Goal: Information Seeking & Learning: Learn about a topic

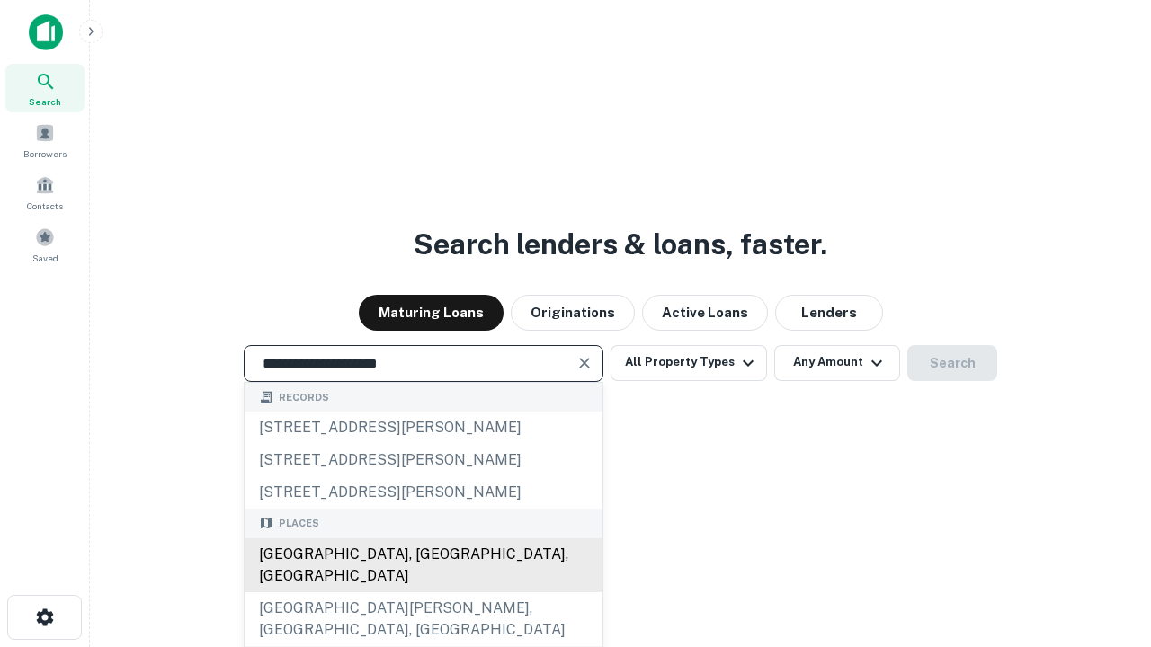
click at [423, 593] on div "Santa Monica, CA, USA" at bounding box center [424, 566] width 358 height 54
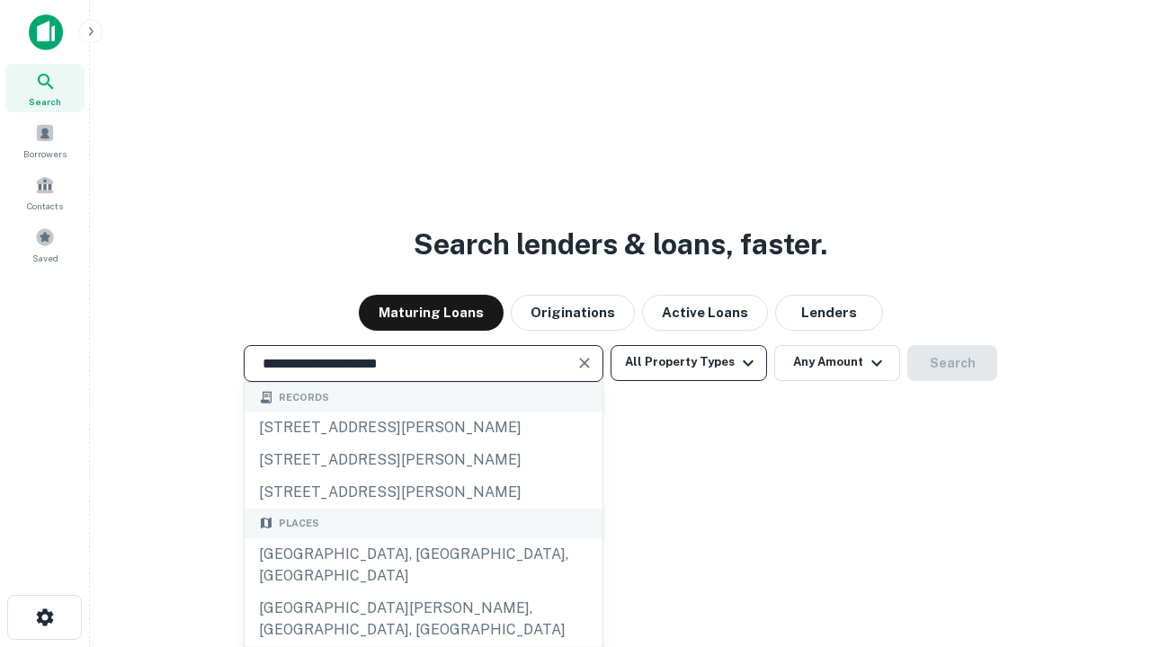
type input "**********"
click at [689, 362] on button "All Property Types" at bounding box center [689, 363] width 156 height 36
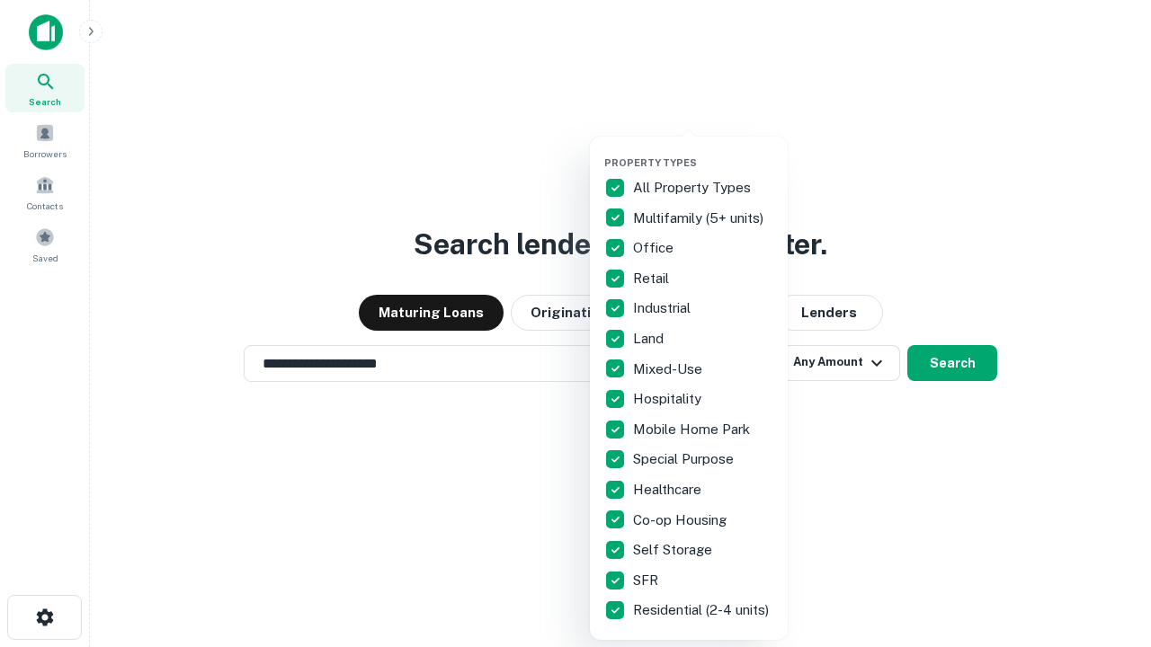
click at [703, 151] on button "button" at bounding box center [703, 151] width 198 height 1
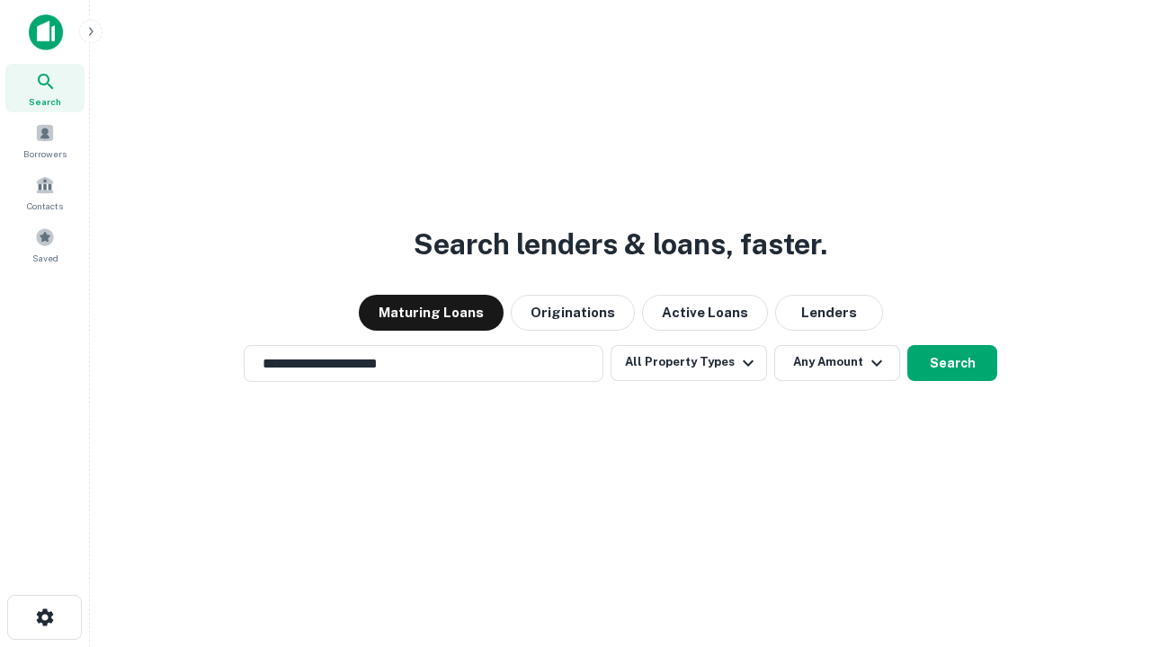
scroll to position [11, 217]
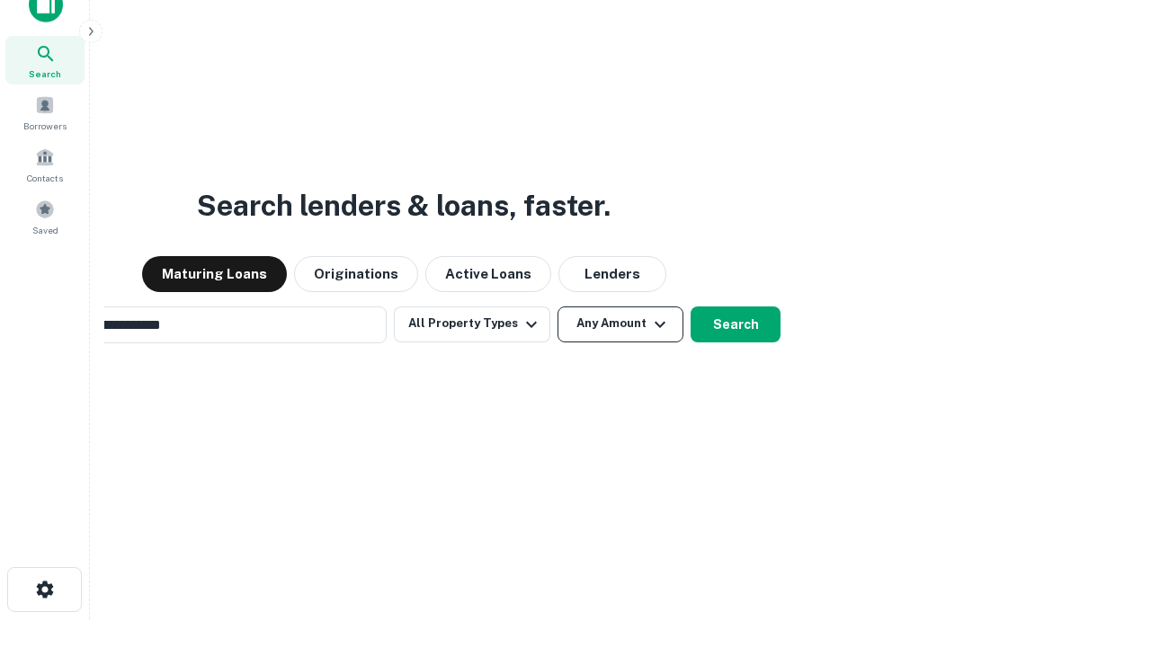
click at [558, 307] on button "Any Amount" at bounding box center [621, 325] width 126 height 36
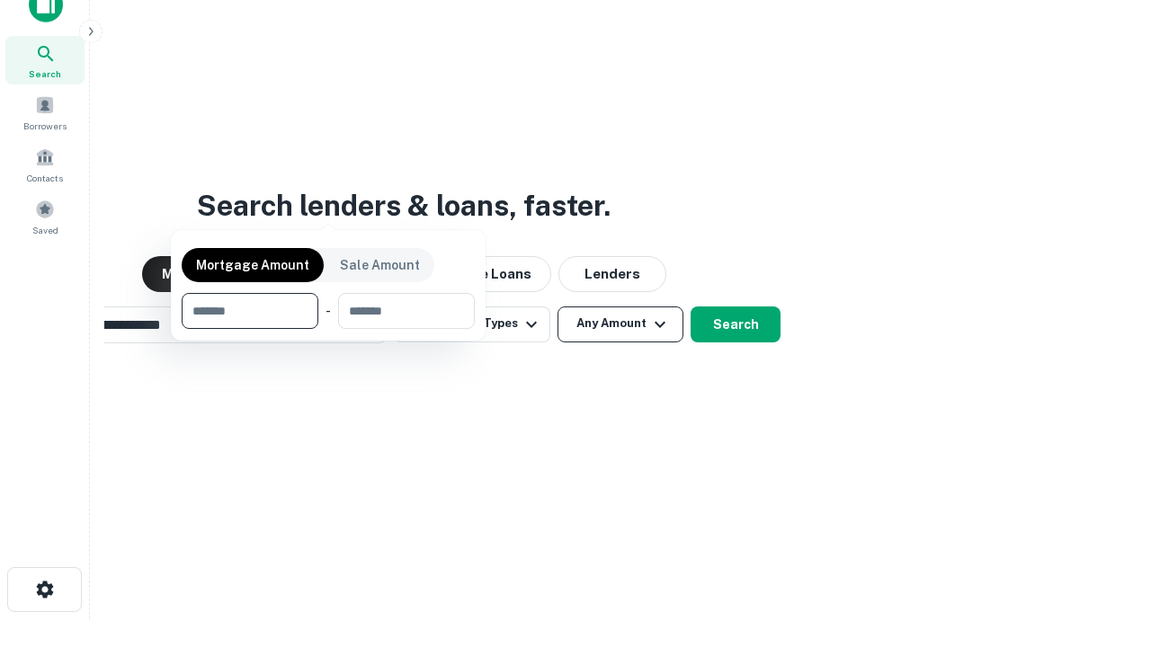
scroll to position [29, 0]
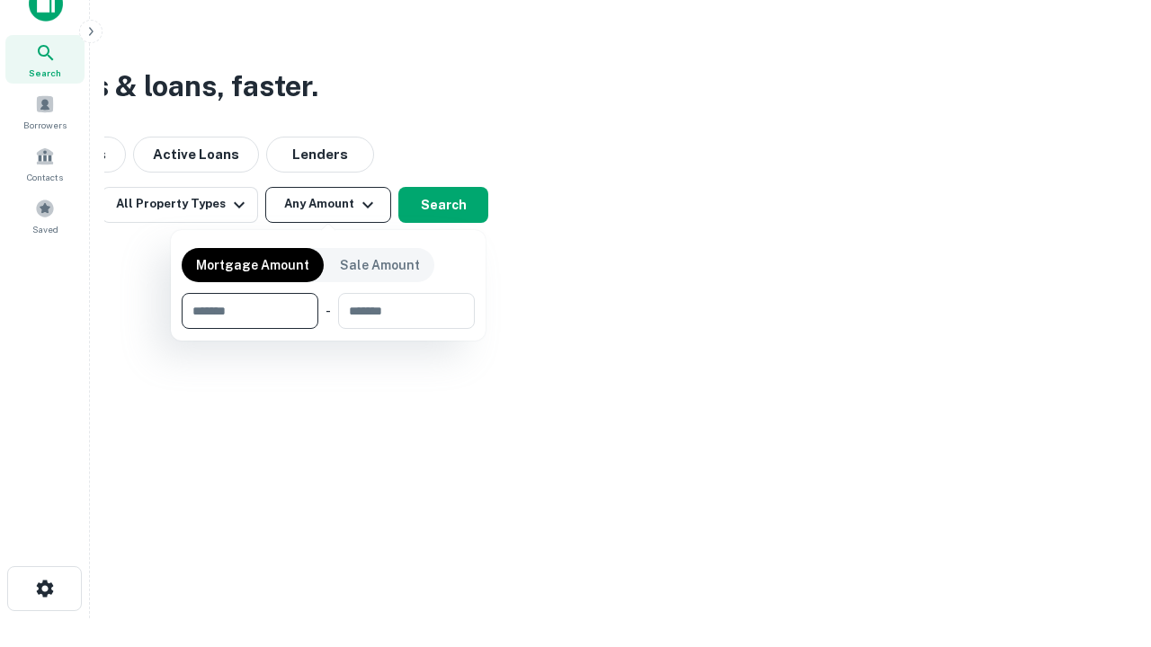
type input "*******"
click at [328, 329] on button "button" at bounding box center [328, 329] width 293 height 1
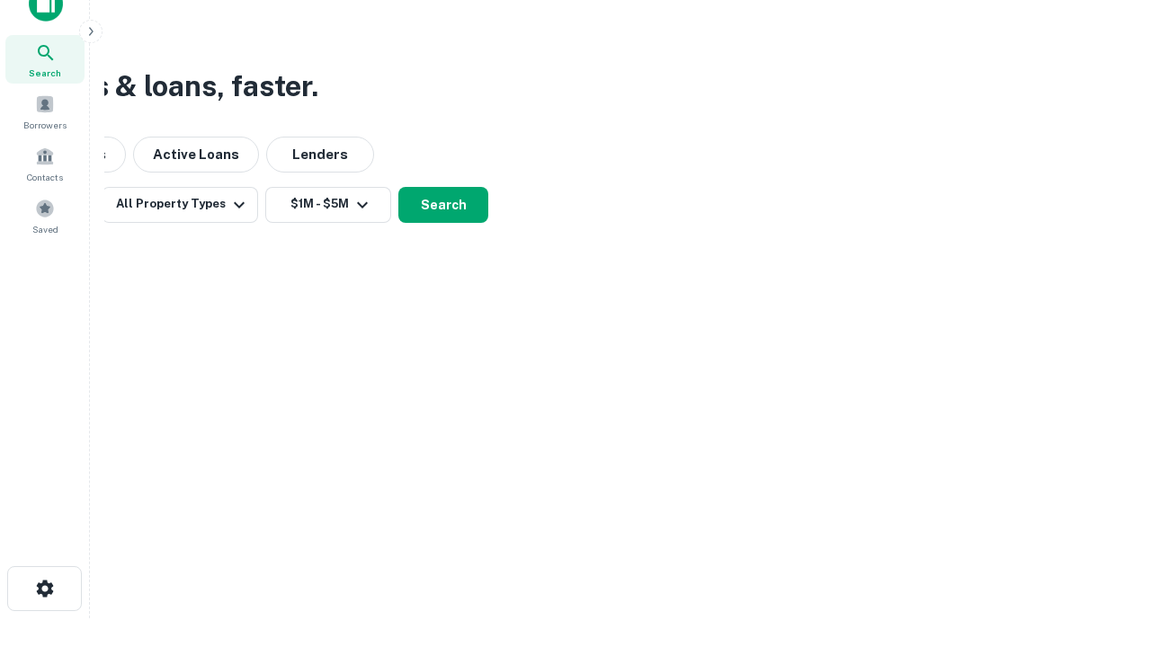
scroll to position [11, 332]
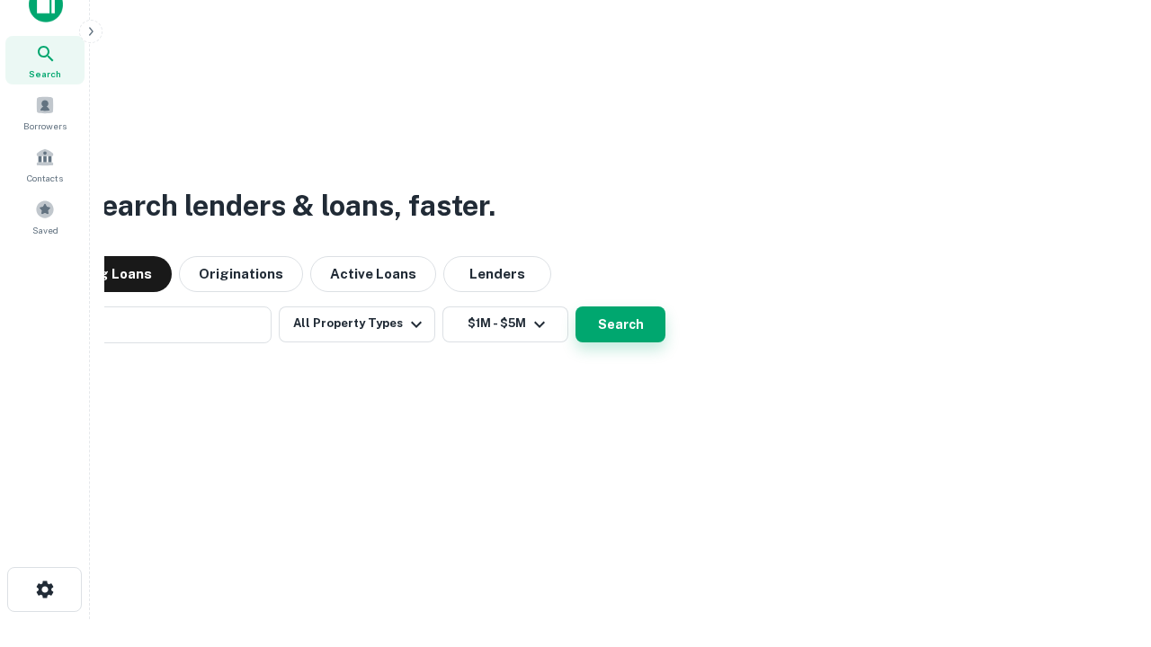
click at [575, 307] on button "Search" at bounding box center [620, 325] width 90 height 36
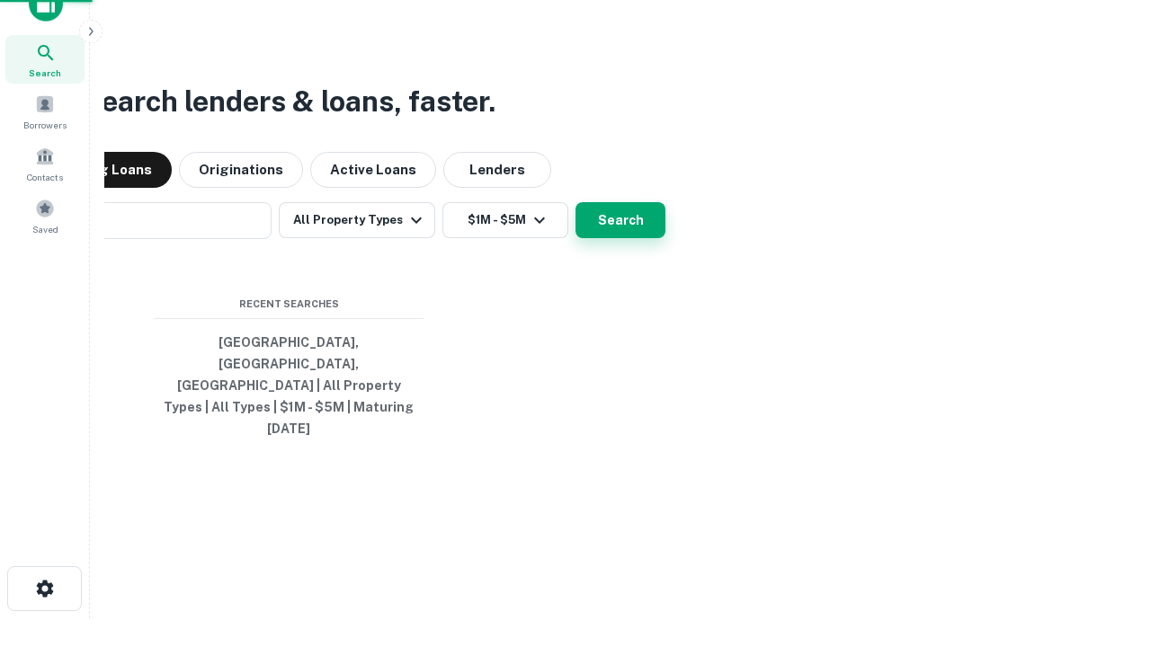
scroll to position [48, 509]
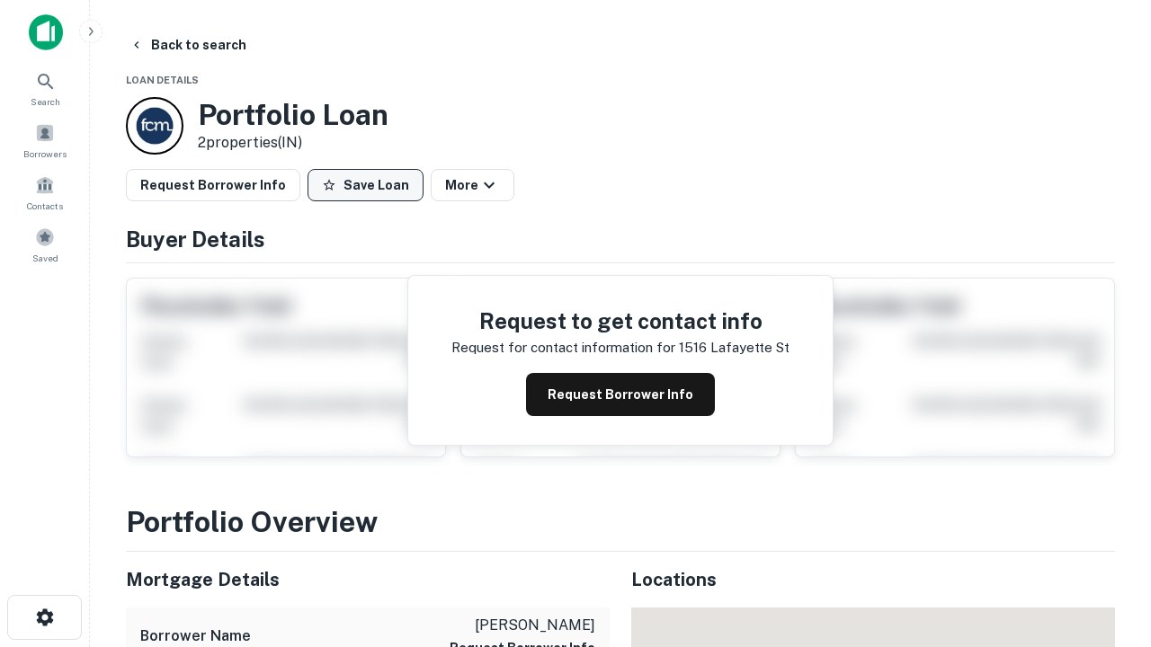
click at [365, 185] on button "Save Loan" at bounding box center [366, 185] width 116 height 32
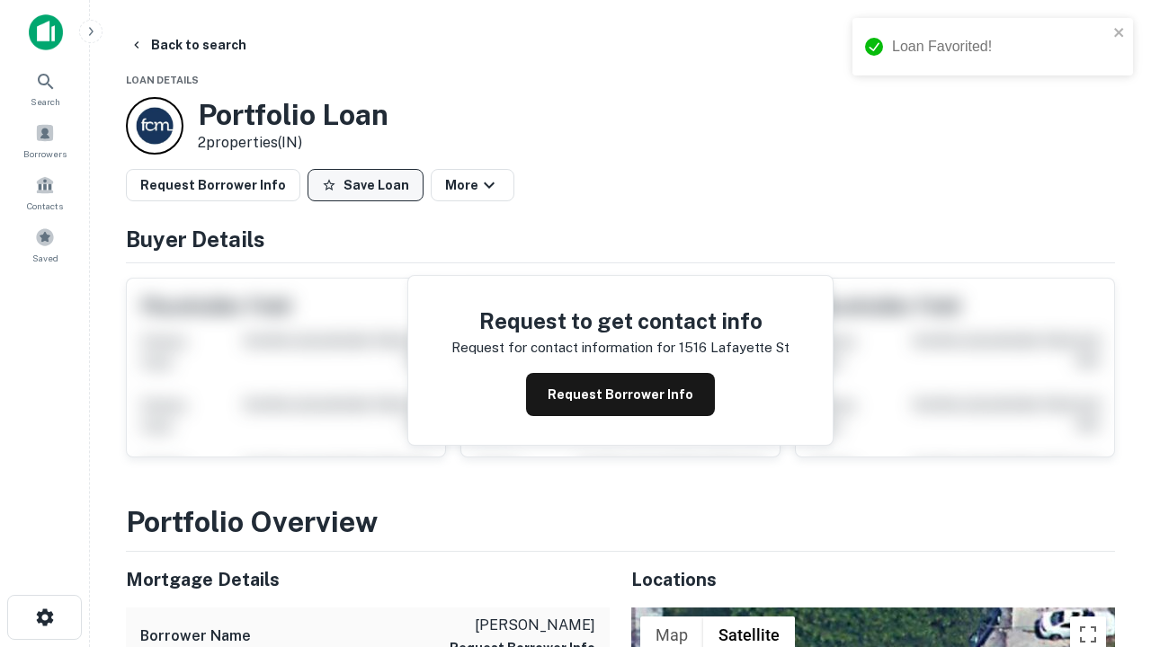
click at [370, 185] on button "Save Loan" at bounding box center [366, 185] width 116 height 32
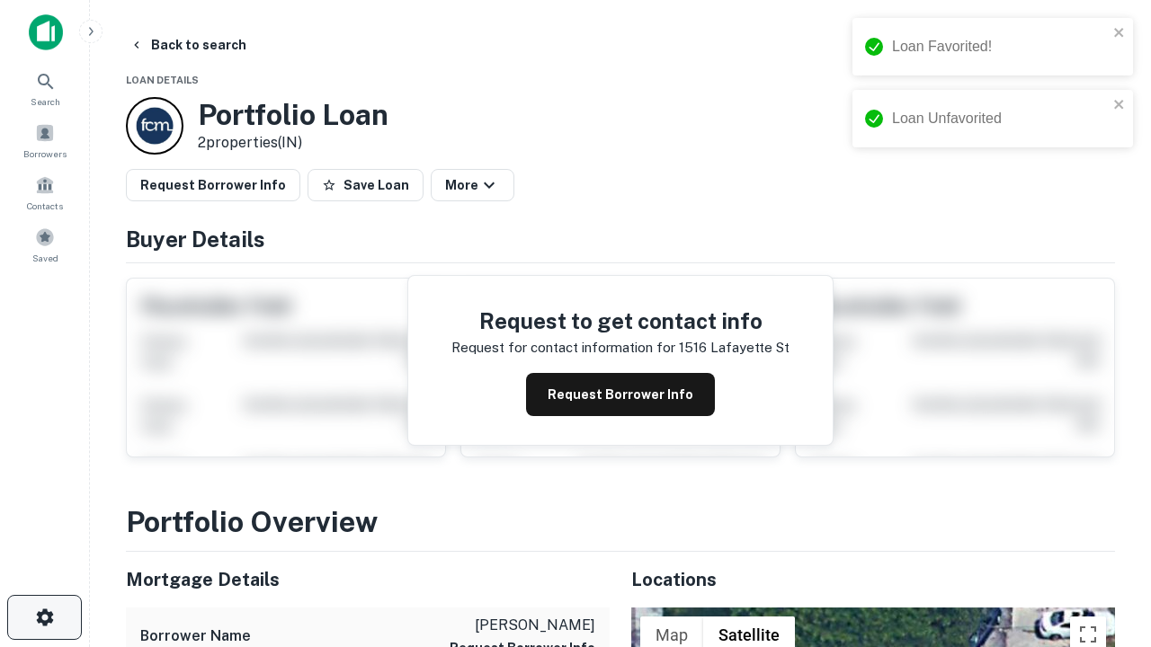
click at [44, 618] on icon "button" at bounding box center [45, 618] width 22 height 22
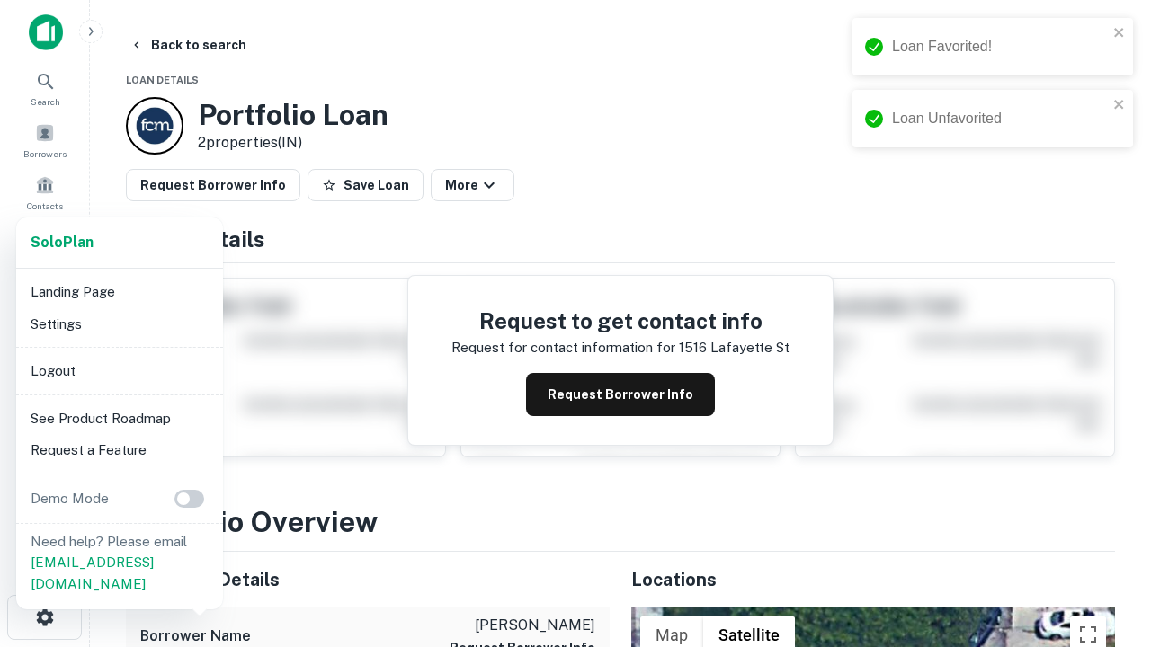
click at [119, 370] on li "Logout" at bounding box center [119, 371] width 192 height 32
